Goal: Use online tool/utility: Use online tool/utility

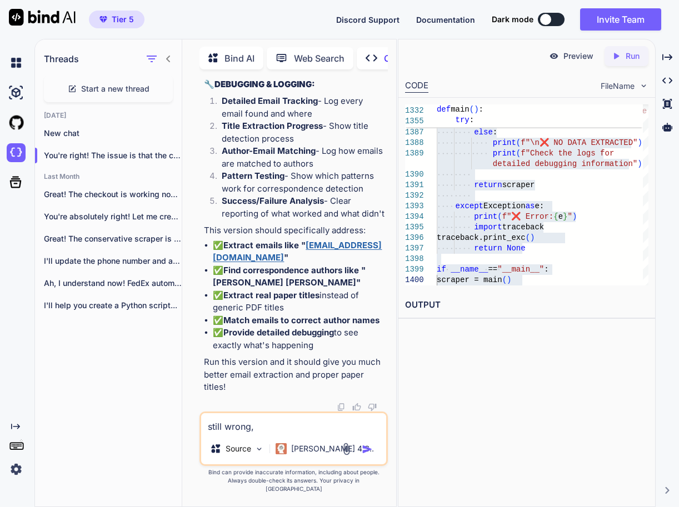
click at [379, 52] on icon "Created with Pixso." at bounding box center [374, 58] width 18 height 12
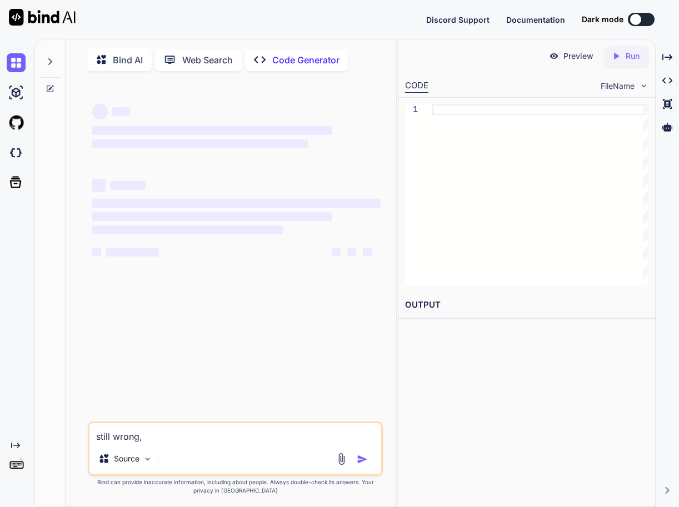
click at [44, 58] on div at bounding box center [49, 58] width 21 height 38
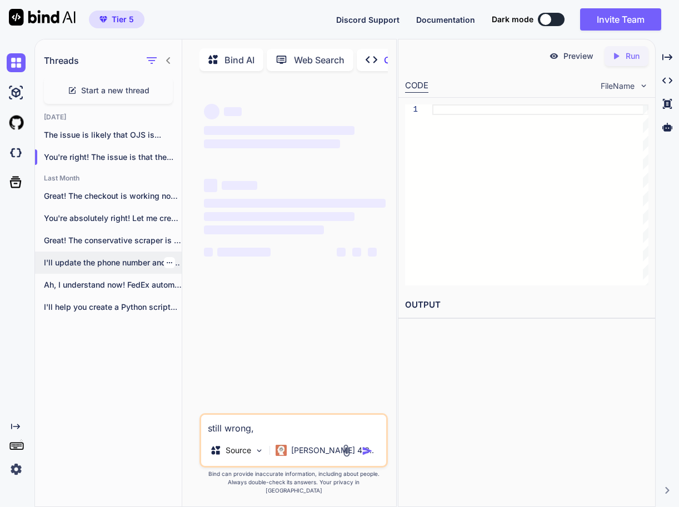
click at [108, 252] on div "I'll update the phone number and address..." at bounding box center [108, 263] width 147 height 22
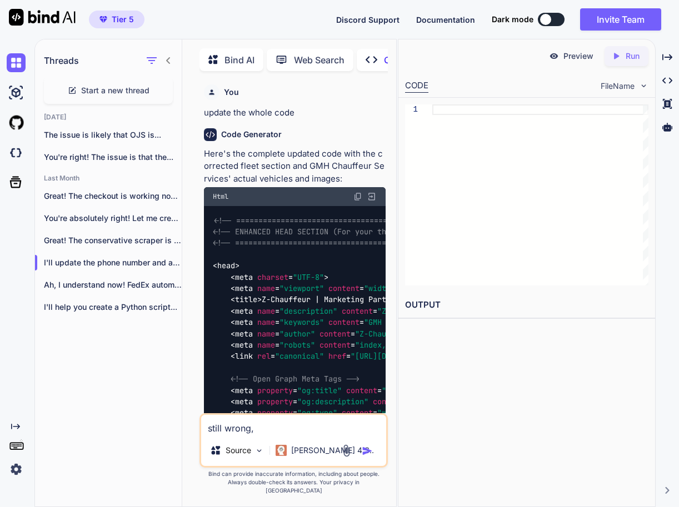
type textarea "x"
click at [285, 435] on textarea "still wrong," at bounding box center [293, 425] width 185 height 20
click at [282, 435] on textarea "still wrong," at bounding box center [293, 425] width 185 height 20
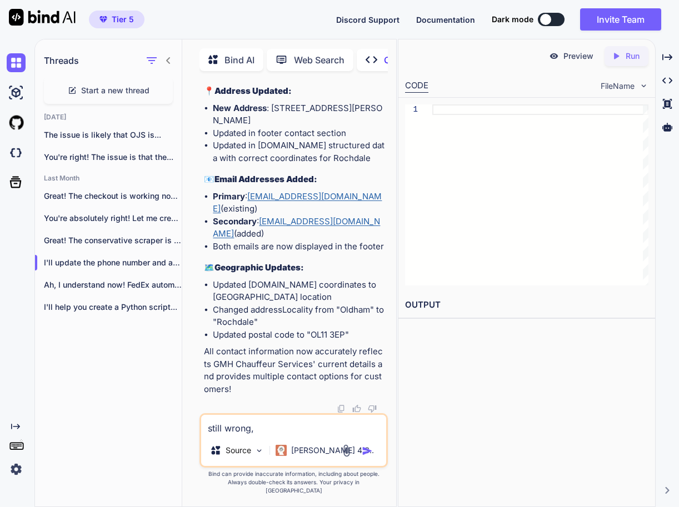
scroll to position [87890, 0]
type textarea "x"
type textarea "gh"
type textarea "x"
type textarea "g"
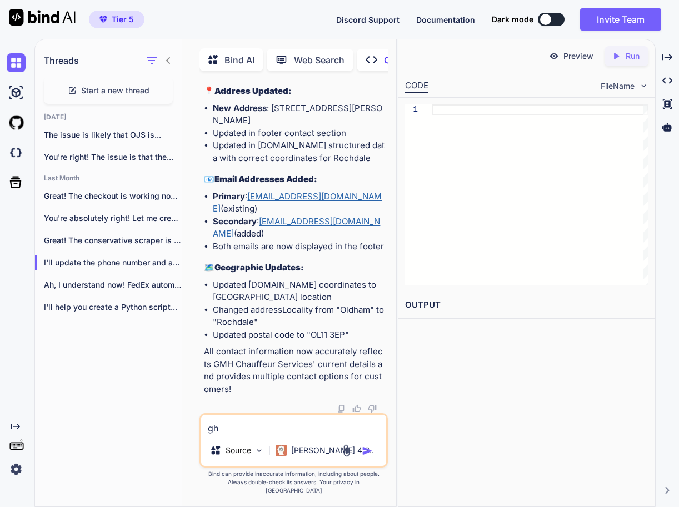
type textarea "x"
type textarea "gr"
type textarea "x"
type textarea "gre"
type textarea "x"
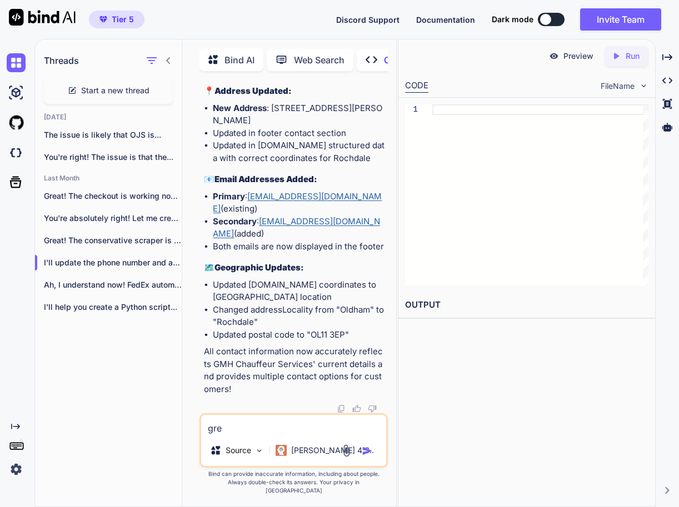
type textarea "grea"
type textarea "x"
type textarea "great"
type textarea "x"
type textarea "great!"
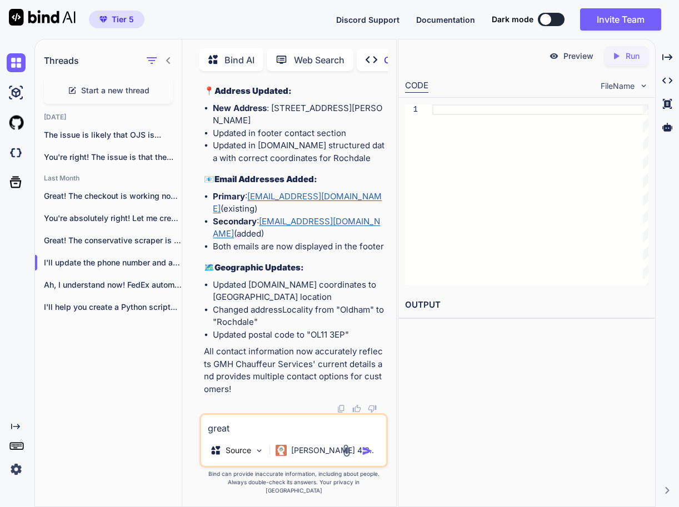
type textarea "x"
type textarea "great!"
type textarea "x"
type textarea "great! o"
type textarea "x"
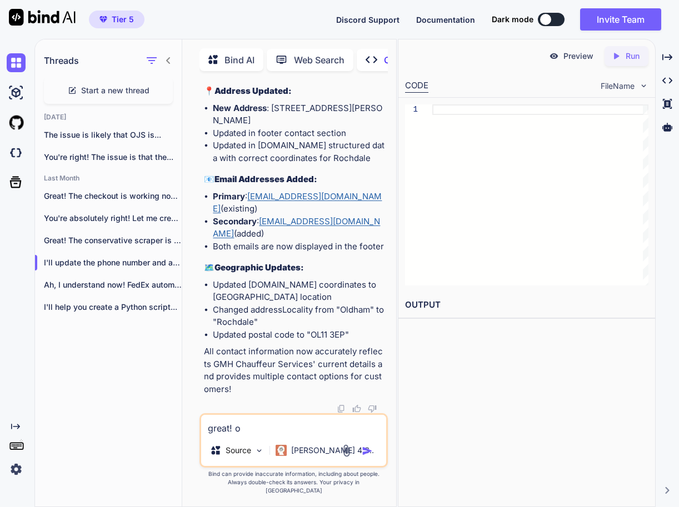
type textarea "great! on"
type textarea "x"
type textarea "great! one"
type textarea "x"
type textarea "great! one"
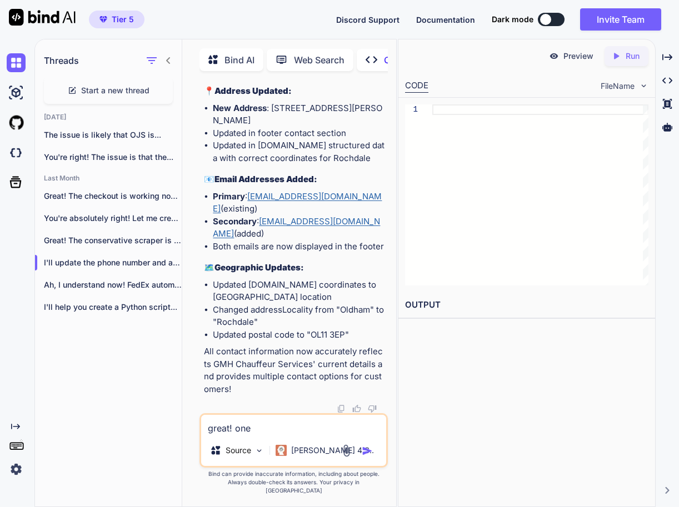
type textarea "x"
type textarea "great! one a"
type textarea "x"
type textarea "great! one"
type textarea "x"
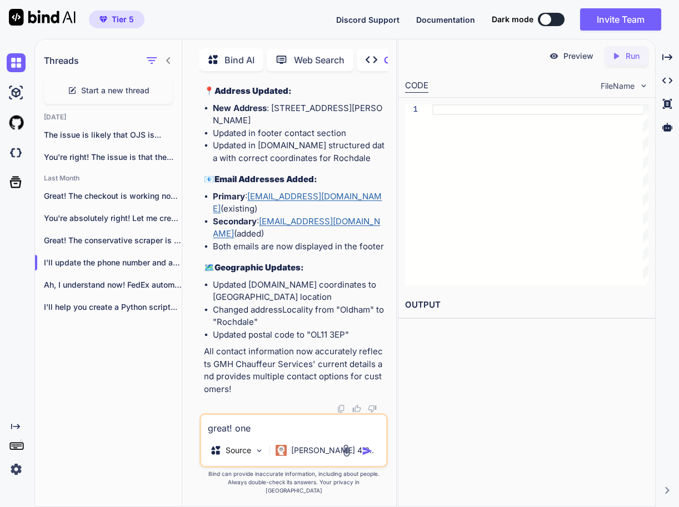
type textarea "great! one l"
type textarea "x"
type textarea "great! one la"
type textarea "x"
type textarea "great! one las"
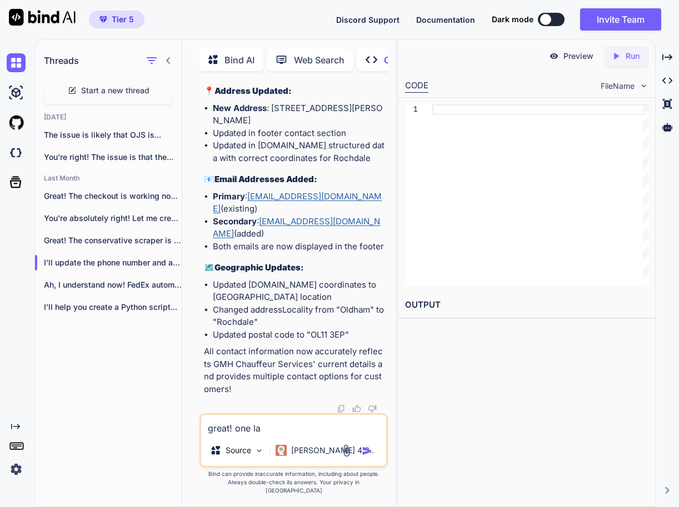
type textarea "x"
type textarea "great! one last"
type textarea "x"
type textarea "great! one last"
type textarea "x"
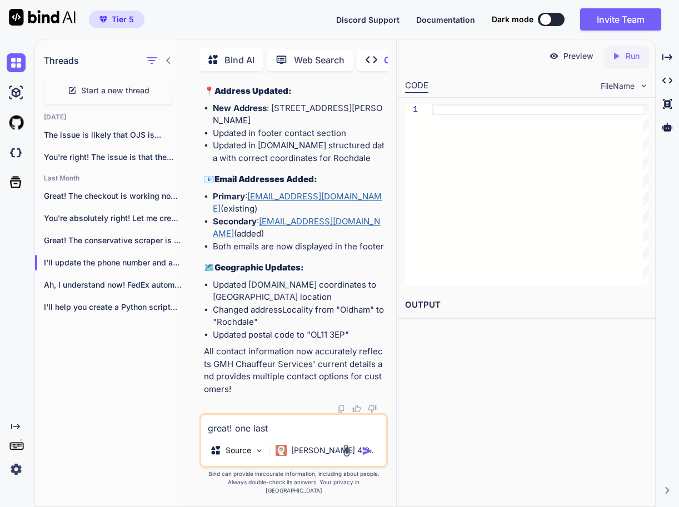
type textarea "great! one last c"
type textarea "x"
type textarea "great! one last ch"
type textarea "x"
type textarea "great! one last cha"
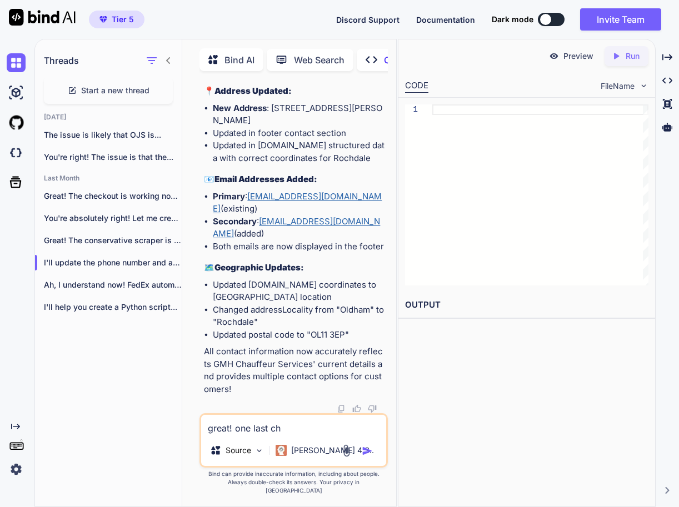
type textarea "x"
type textarea "great! one last chan"
type textarea "x"
type textarea "great! one last [PERSON_NAME]"
type textarea "x"
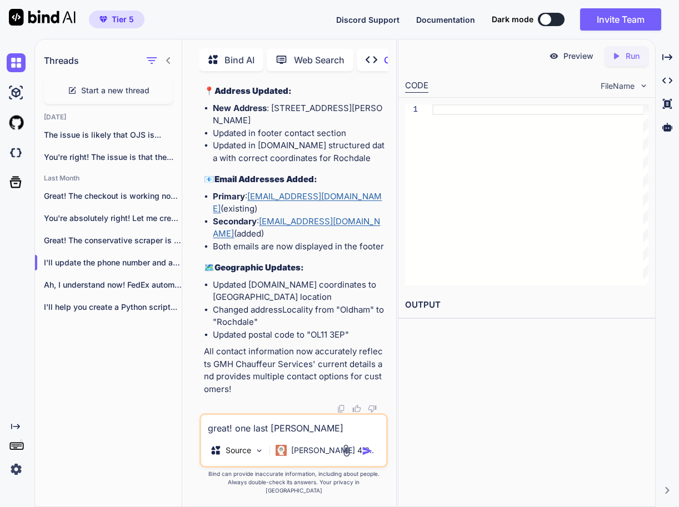
type textarea "great! one last change"
type textarea "x"
type textarea "great! one last change"
type textarea "x"
type textarea "great! one last change f"
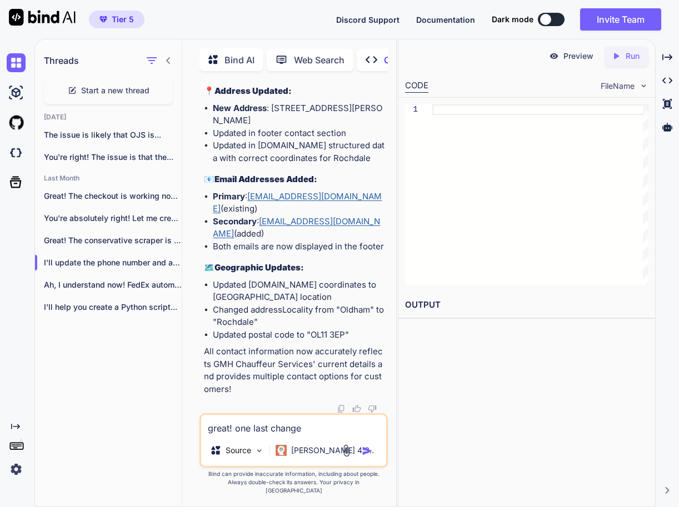
type textarea "x"
type textarea "great! one last change fo"
type textarea "x"
type textarea "great! one last change for"
type textarea "x"
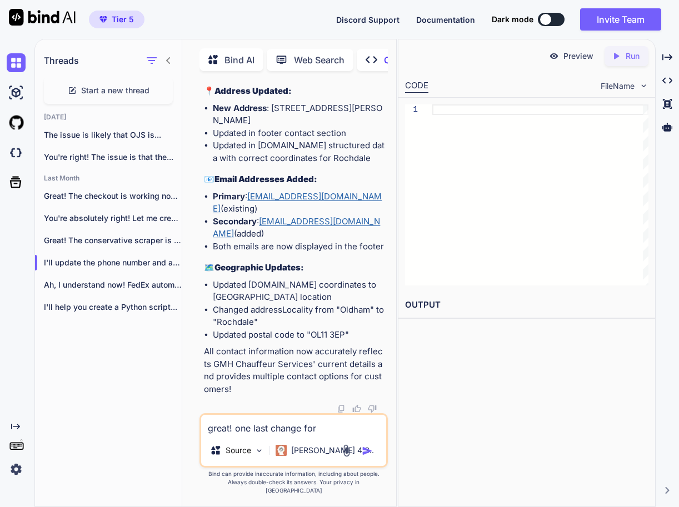
type textarea "great! one last change for"
type textarea "x"
type textarea "great! one last change for S"
type textarea "x"
type textarea "great! one last change for S"
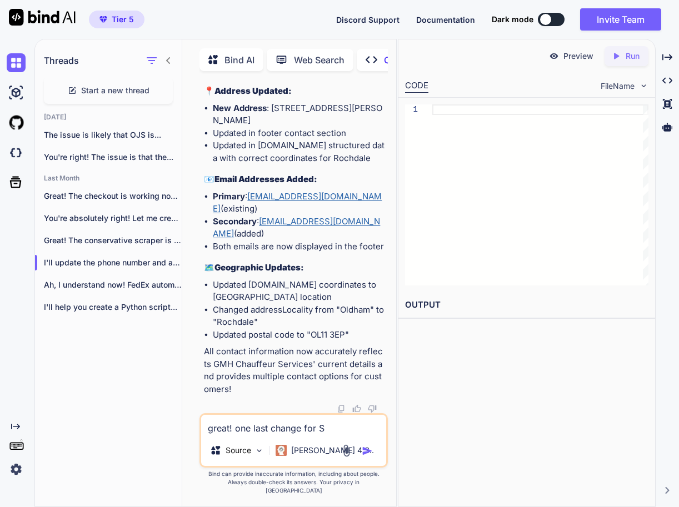
type textarea "x"
type textarea "great! one last change for S a"
type textarea "x"
type textarea "great! one last change for S an"
type textarea "x"
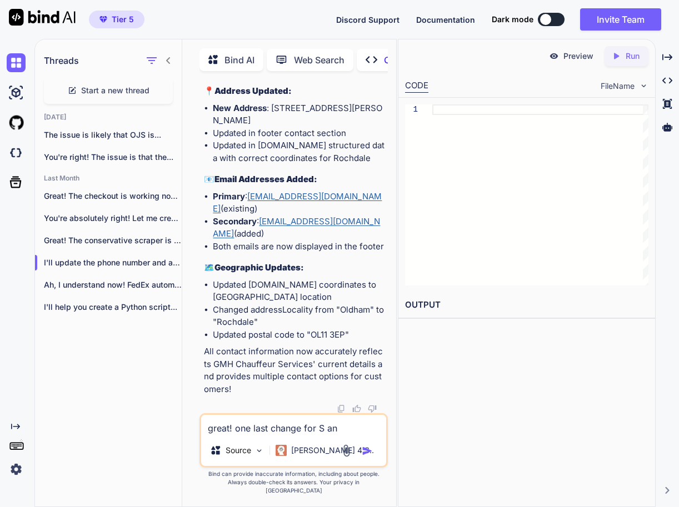
type textarea "great! one last change for S and"
type textarea "x"
type textarea "great! one last change for S and"
type textarea "x"
type textarea "great! one last change for S and V"
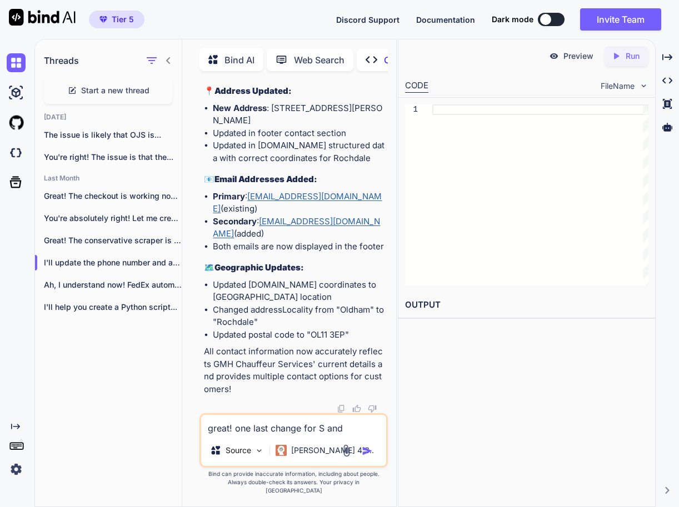
type textarea "x"
type textarea "great! one last change for S and V"
type textarea "x"
type textarea "great! one last change for S and V c"
type textarea "x"
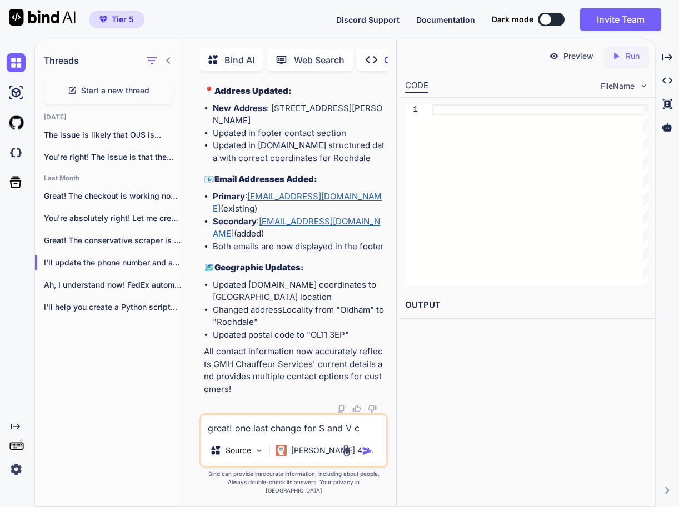
type textarea "great! one last change for S and V cl"
type textarea "x"
type textarea "great! one last change for S and V cla"
type textarea "x"
type textarea "great! one last change for S and V clas"
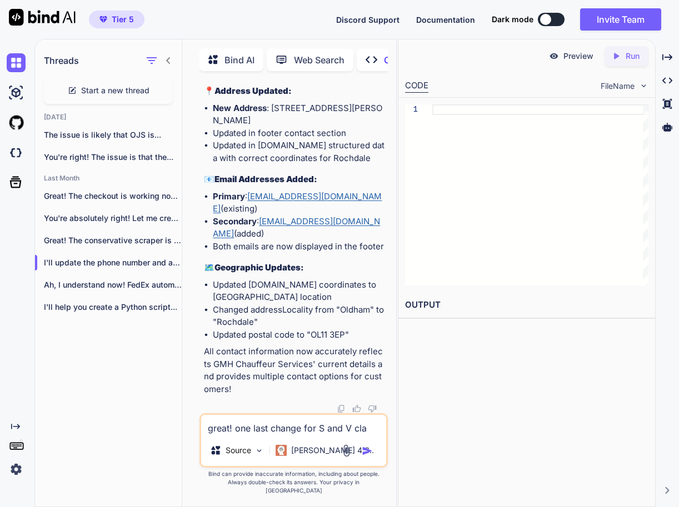
type textarea "x"
type textarea "great! one last change for S and V class"
type textarea "x"
type textarea "great! one last change for S and V class"
type textarea "x"
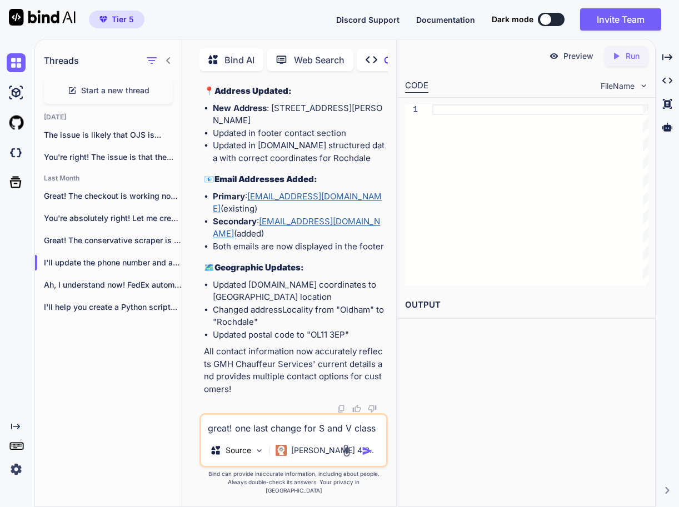
type textarea "great! one last change for S and V class s"
type textarea "x"
type textarea "great! one last change for S and V class su"
type textarea "x"
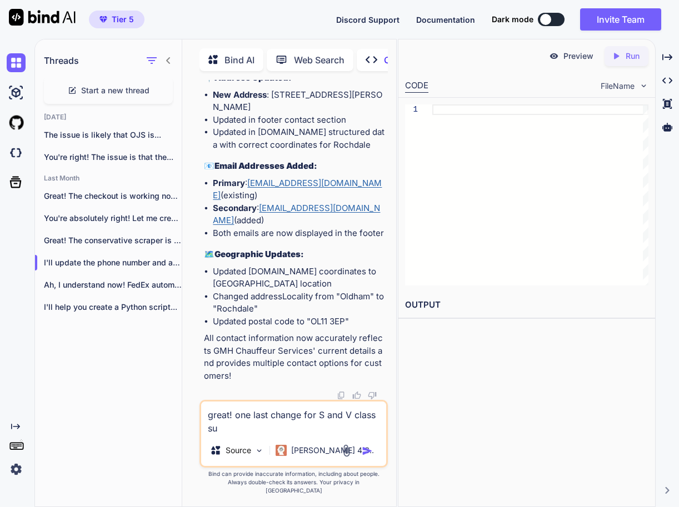
type textarea "great! one last change for S and V class sui"
type textarea "x"
type textarea "great! one last change for S and V class suit"
type textarea "x"
type textarea "great! one last change for S and V class suit c"
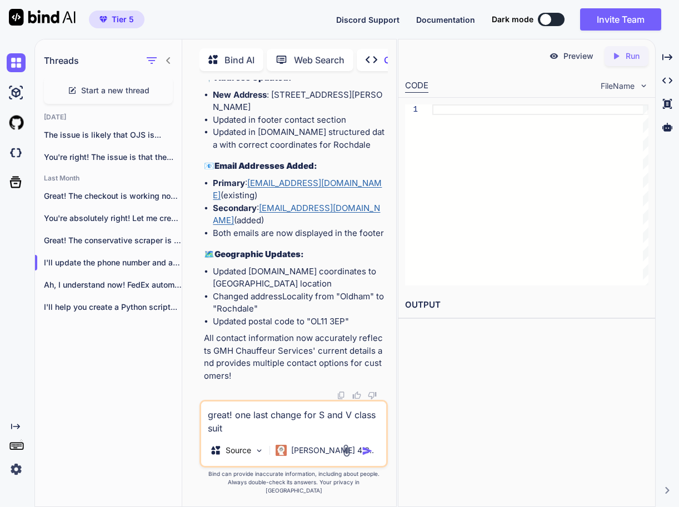
type textarea "x"
type textarea "great! one last change for S and V class suit ca"
type textarea "x"
type textarea "great! one last change for S and V class suit cas"
type textarea "x"
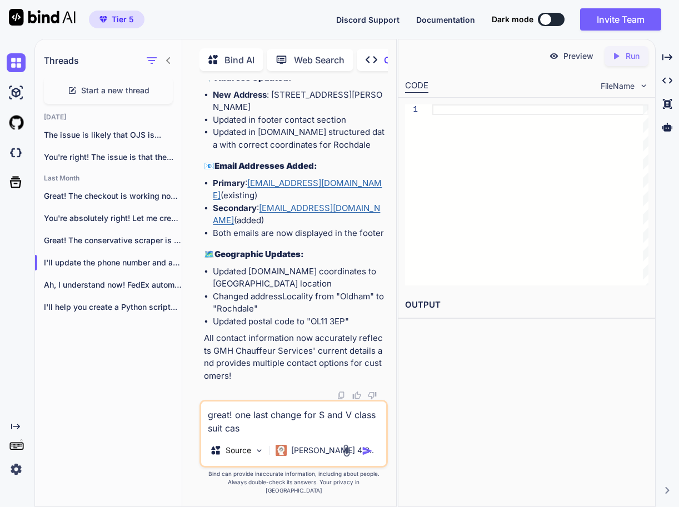
type textarea "great! one last change for S and V class suit case"
type textarea "x"
type textarea "great! one last change for S and V class suit cases"
type textarea "x"
type textarea "great! one last change for S and V class suit cases"
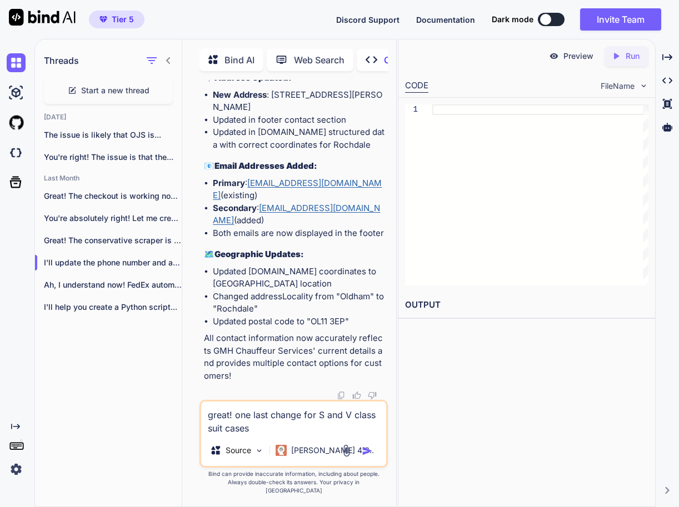
type textarea "x"
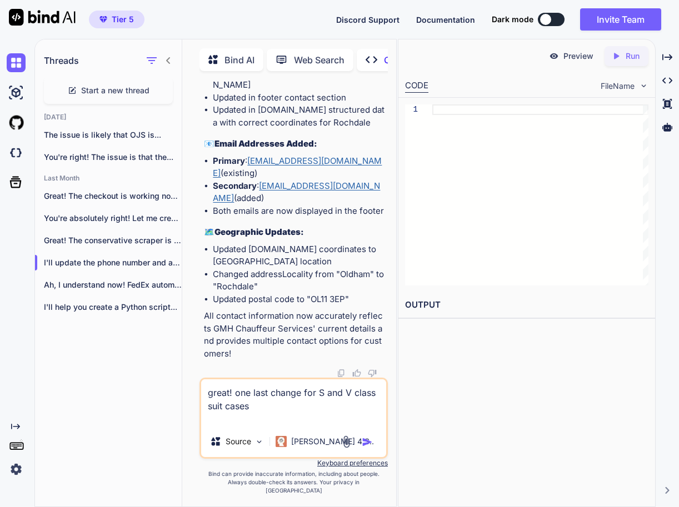
type textarea "great! one last change for S and V class suit cases S"
type textarea "x"
type textarea "great! one last change for S and V class suit cases S"
type textarea "x"
type textarea "great! one last change for S and V class suit cases S c"
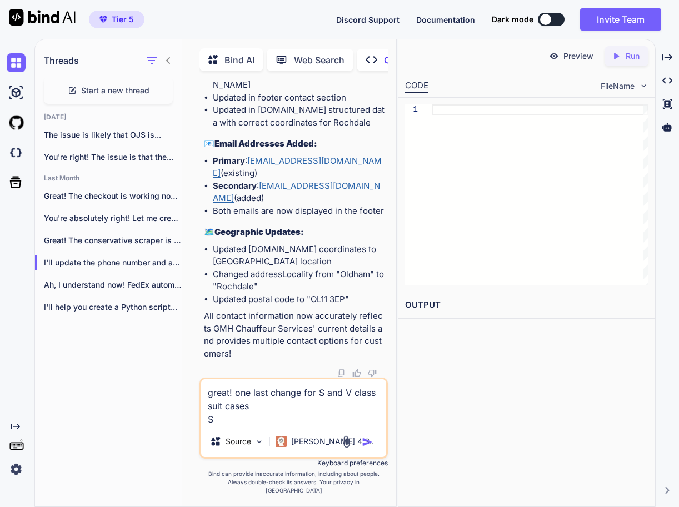
type textarea "x"
type textarea "great! one last change for S and V class suit cases S cl"
type textarea "x"
type textarea "great! one last change for S and V class suit cases S cla"
type textarea "x"
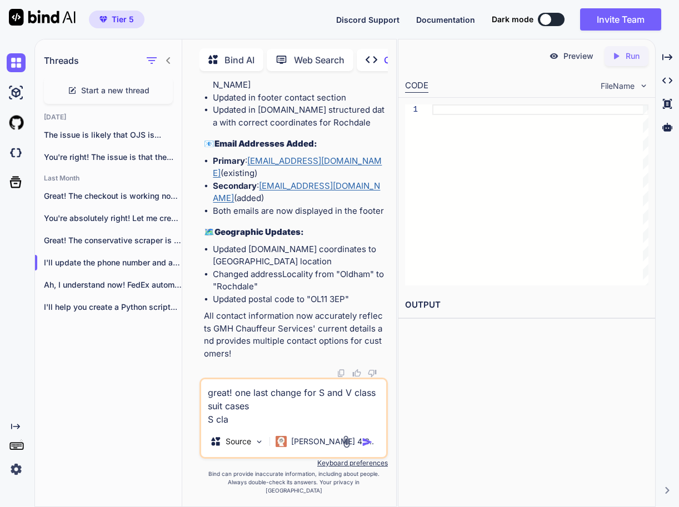
type textarea "great! one last change for S and V class suit cases S clas"
type textarea "x"
type textarea "great! one last change for S and V class suit cases S clas"
type textarea "x"
type textarea "great! one last change for S and V class suit cases S clas"
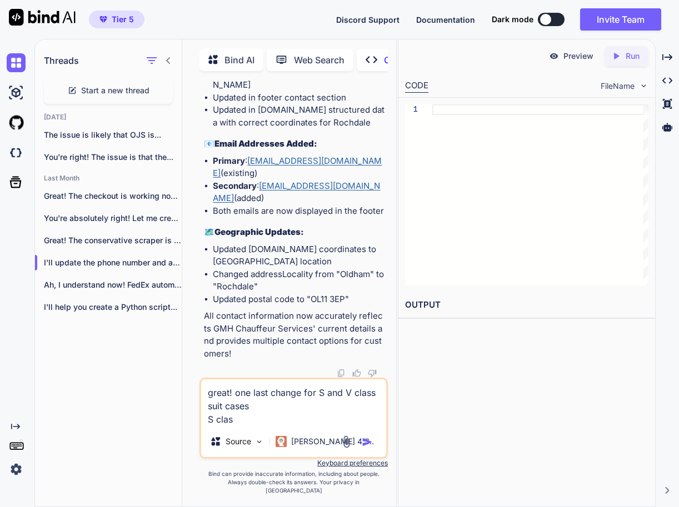
type textarea "x"
type textarea "great! one last change for S and V class suit cases S class"
type textarea "x"
type textarea "great! one last change for S and V class suit cases S class"
type textarea "x"
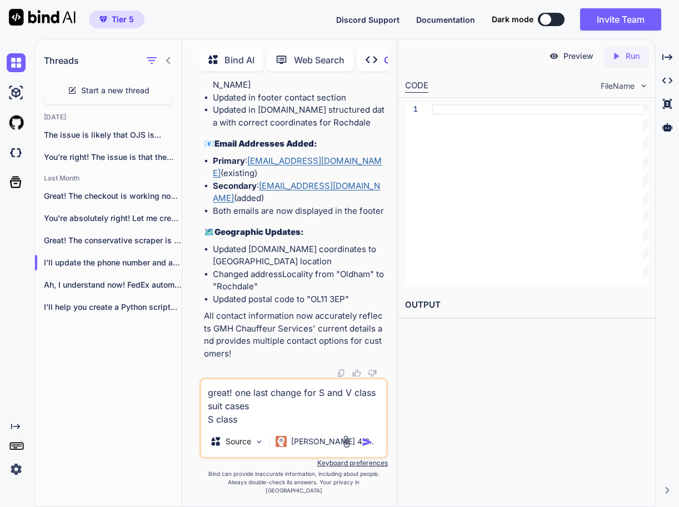
type textarea "great! one last change for S and V class suit cases S class h"
type textarea "x"
type textarea "great! one last change for S and V class suit cases S class ha"
type textarea "x"
type textarea "great! one last change for S and V class suit cases S class has"
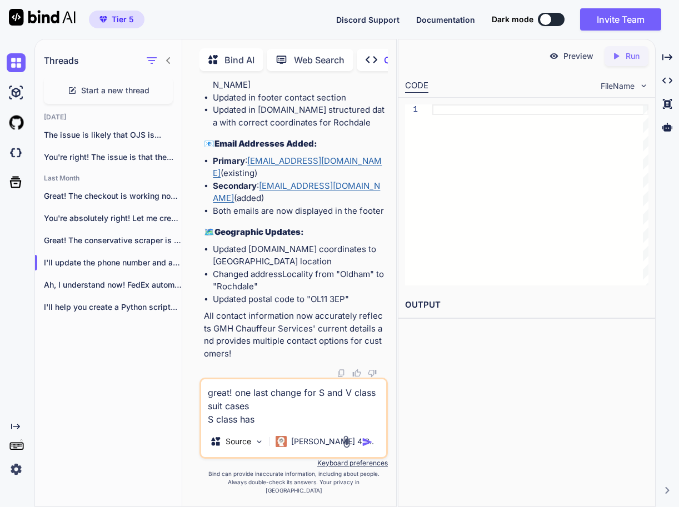
type textarea "x"
type textarea "great! one last change for S and V class suit cases S class has"
type textarea "x"
type textarea "great! one last change for S and V class suit cases S class has 2"
type textarea "x"
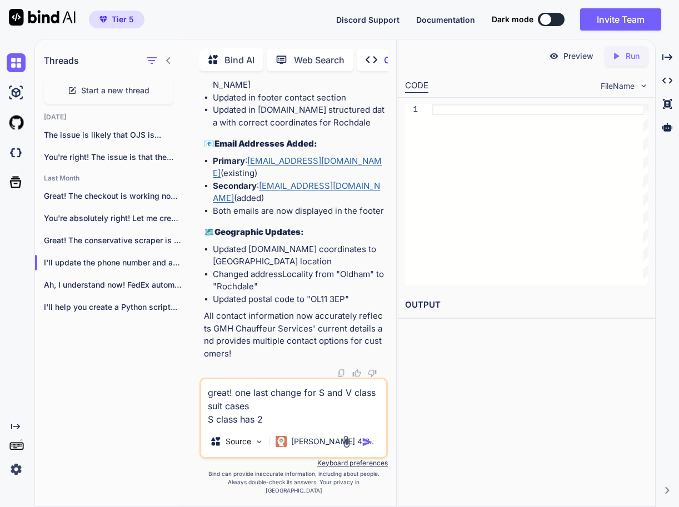
type textarea "great! one last change for S and V class suit cases S class has 2"
type textarea "x"
type textarea "great! one last change for S and V class suit cases S class has 2 c"
type textarea "x"
type textarea "great! one last change for S and V class suit cases S class has 2"
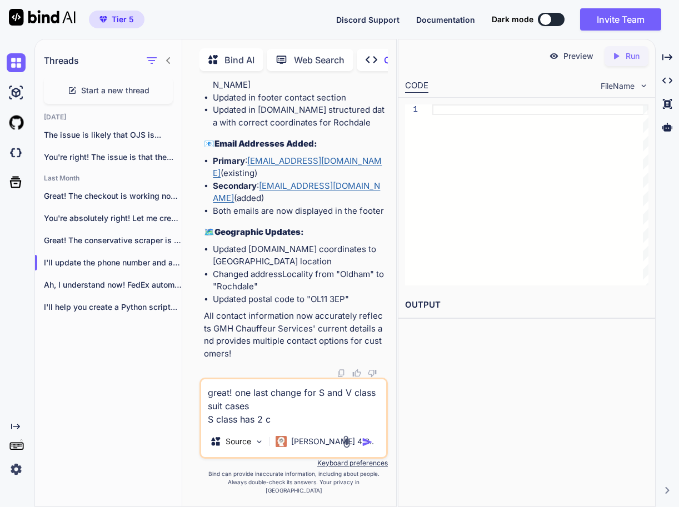
type textarea "x"
type textarea "great! one last change for S and V class suit cases S class has 2 s"
type textarea "x"
type textarea "great! one last change for S and V class suit cases S class has 2 su"
type textarea "x"
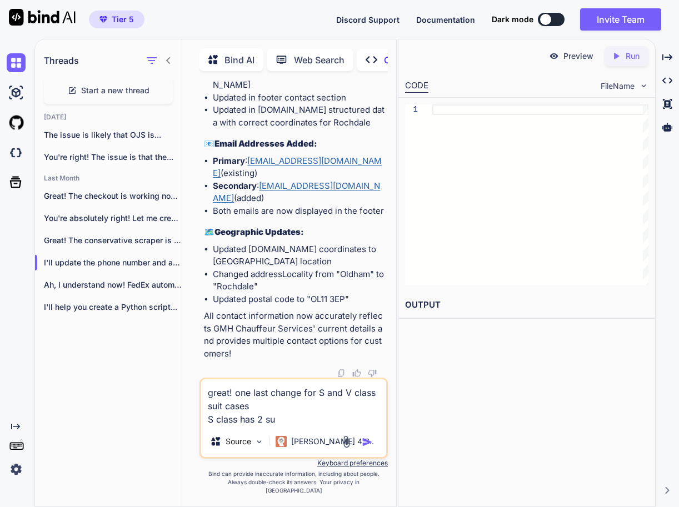
type textarea "great! one last change for S and V class suit cases S class has 2 sui"
type textarea "x"
type textarea "great! one last change for S and V class suit cases S class has 2 suit"
type textarea "x"
type textarea "great! one last change for S and V class suit cases S class has 2 suit"
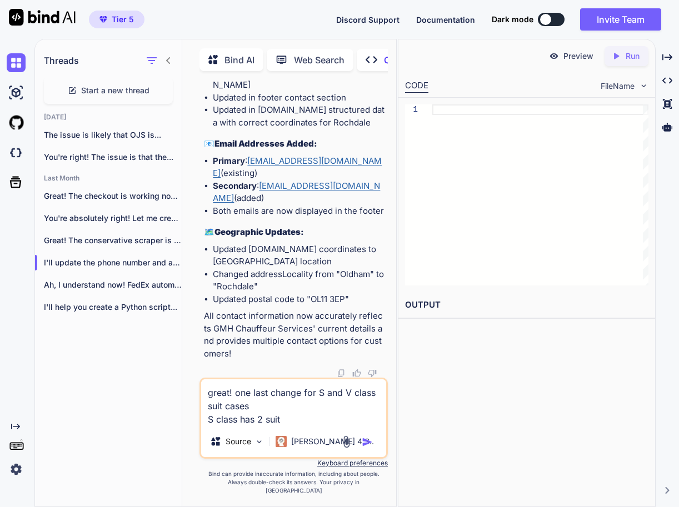
type textarea "x"
type textarea "great! one last change for S and V class suit cases S class has 2 suit c"
type textarea "x"
type textarea "great! one last change for S and V class suit cases S class has 2 suit ca"
type textarea "x"
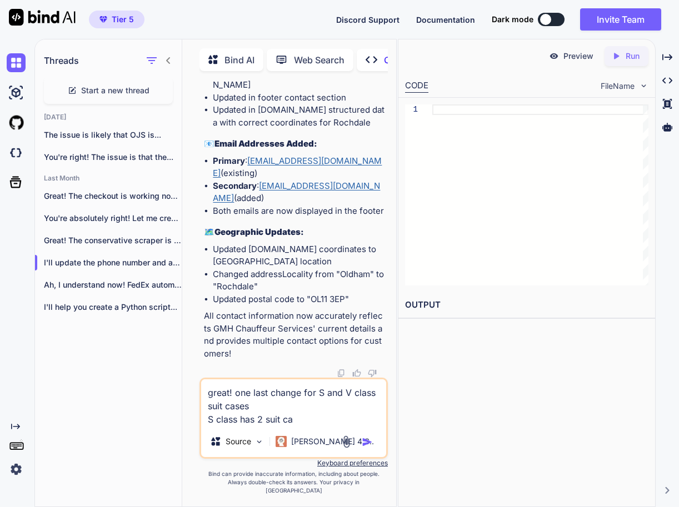
type textarea "great! one last change for S and V class suit cases S class has 2 suit cas"
type textarea "x"
type textarea "great! one last change for S and V class suit cases S class has 2 suit case"
type textarea "x"
type textarea "great! one last change for S and V class suit cases S class has 2 suit cases"
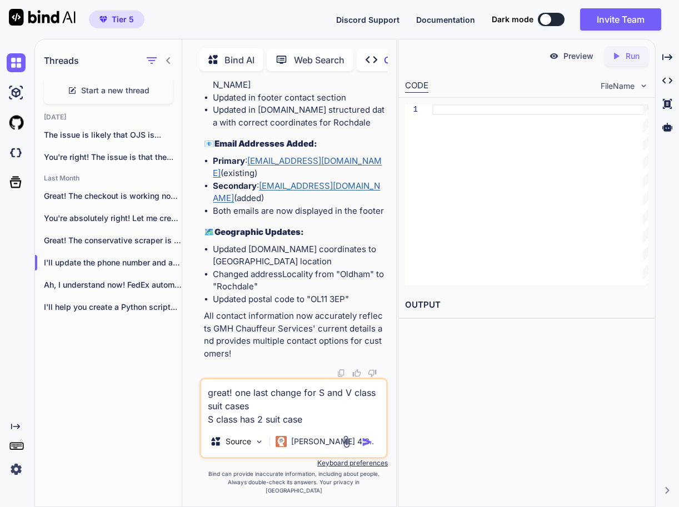
type textarea "x"
type textarea "great! one last change for S and V class suit cases S class has 2 suit cases"
type textarea "x"
type textarea "great! one last change for S and V class suit cases S class has 2 suit cases a"
type textarea "x"
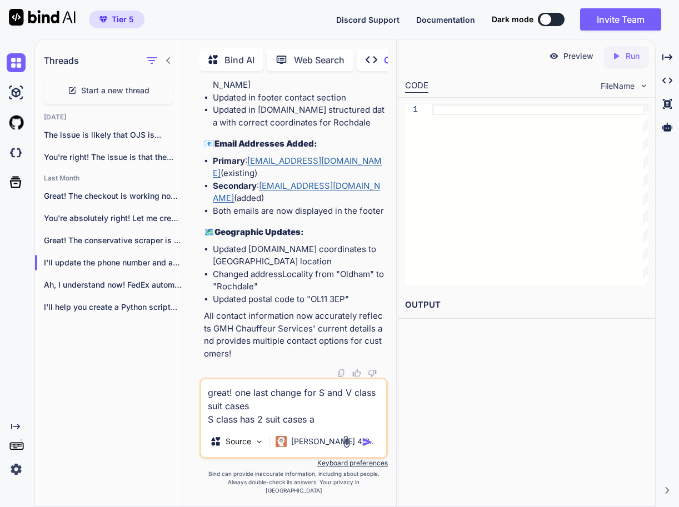
type textarea "great! one last change for S and V class suit cases S class has 2 suit cases an"
type textarea "x"
type textarea "great! one last change for S and V class suit cases S class has 2 suit cases and"
type textarea "x"
type textarea "great! one last change for S and V class suit cases S class has 2 suit cases and"
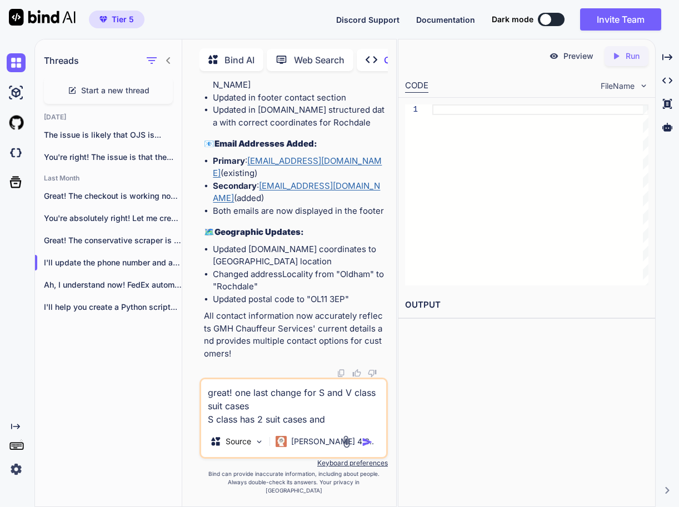
type textarea "x"
type textarea "great! one last change for S and V class suit cases S class has 2 suit cases an…"
type textarea "x"
type textarea "great! one last change for S and V class suit cases S class has 2 suit cases an…"
type textarea "x"
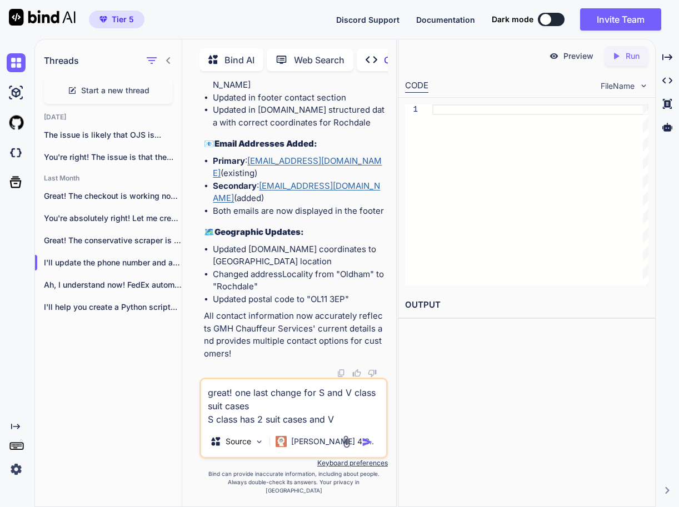
type textarea "great! one last change for S and V class suit cases S class has 2 suit cases an…"
type textarea "x"
type textarea "great! one last change for S and V class suit cases S class has 2 suit cases an…"
type textarea "x"
type textarea "great! one last change for S and V class suit cases S class has 2 suit cases an…"
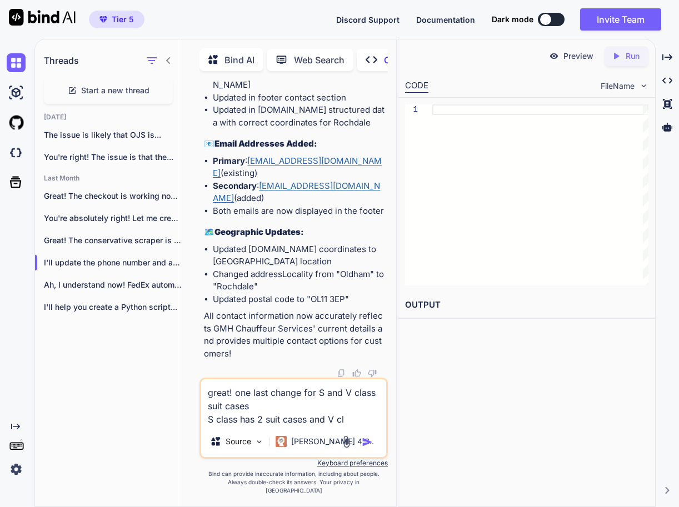
type textarea "x"
type textarea "great! one last change for S and V class suit cases S class has 2 suit cases an…"
type textarea "x"
type textarea "great! one last change for S and V class suit cases S class has 2 suit cases an…"
type textarea "x"
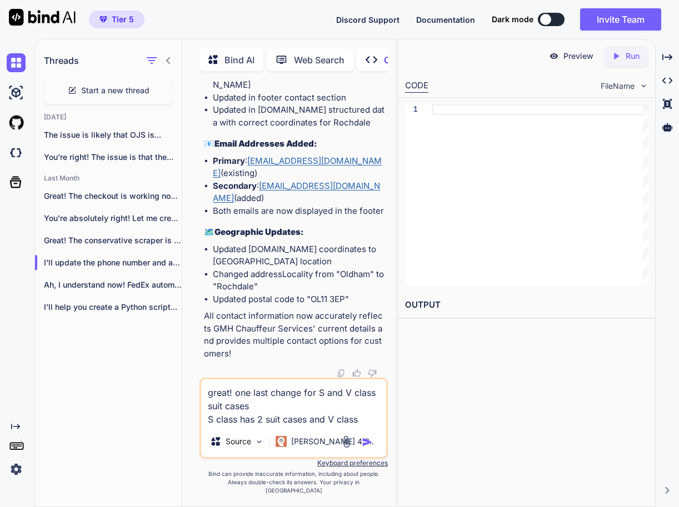
type textarea "great! one last change for S and V class suit cases S class has 2 suit cases an…"
type textarea "x"
type textarea "great! one last change for S and V class suit cases S class has 2 suit cases an…"
type textarea "x"
type textarea "great! one last change for S and V class suit cases S class has 2 suit cases an…"
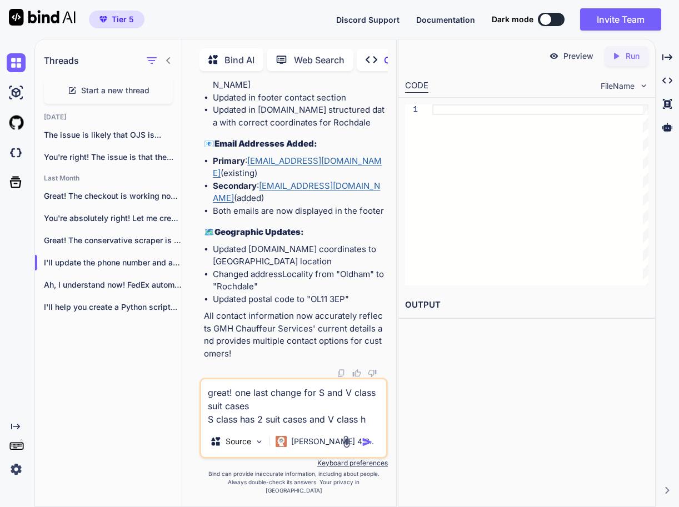
type textarea "x"
type textarea "great! one last change for S and V class suit cases S class has 2 suit cases an…"
type textarea "x"
type textarea "great! one last change for S and V class suit cases S class has 2 suit cases an…"
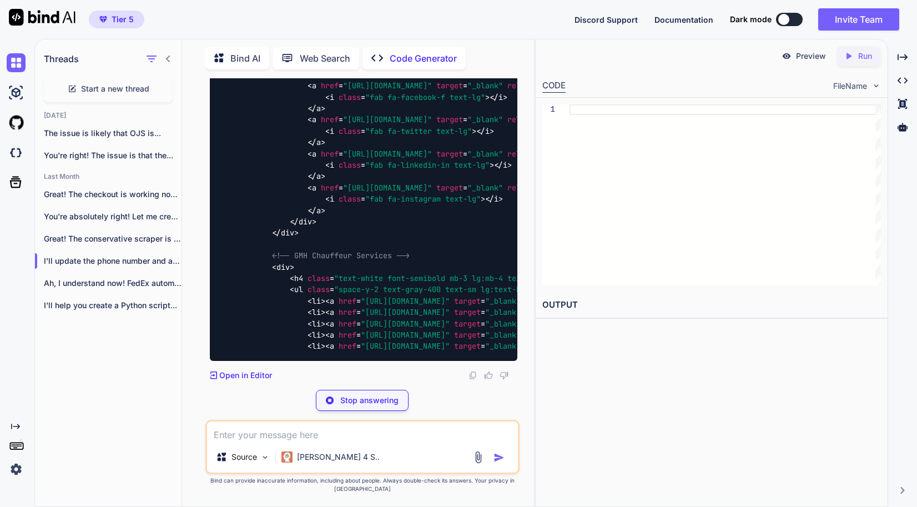
scroll to position [102699, 0]
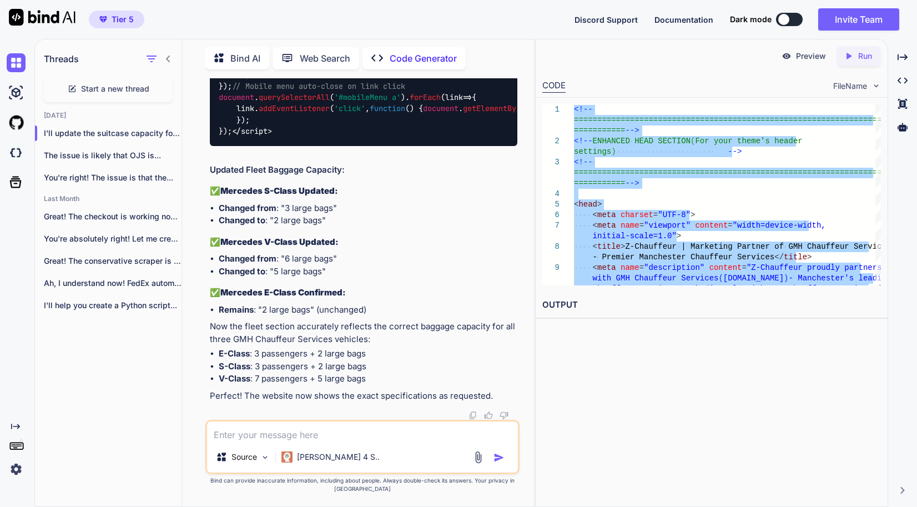
scroll to position [102421, 0]
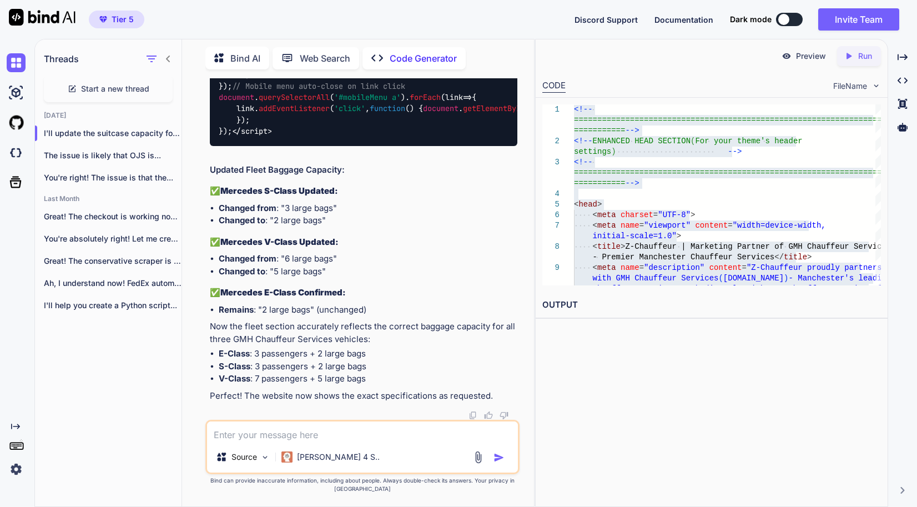
click at [678, 377] on div "Preview Created with Pixso. Run CODE FileName 9 8 6 7 4 5 3 2 1 < meta name = "…" at bounding box center [711, 273] width 353 height 468
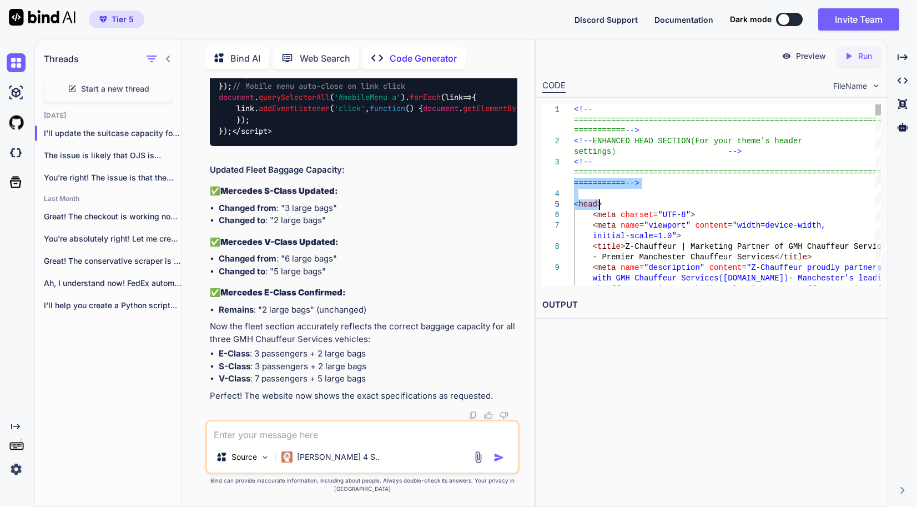
drag, startPoint x: 576, startPoint y: 188, endPoint x: 624, endPoint y: 200, distance: 49.3
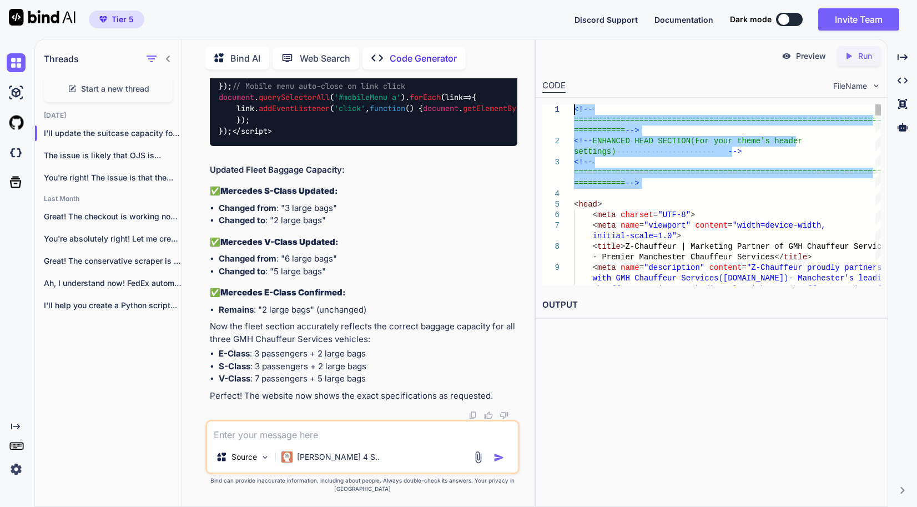
drag, startPoint x: 688, startPoint y: 189, endPoint x: 560, endPoint y: 82, distance: 166.4
